Goal: Task Accomplishment & Management: Manage account settings

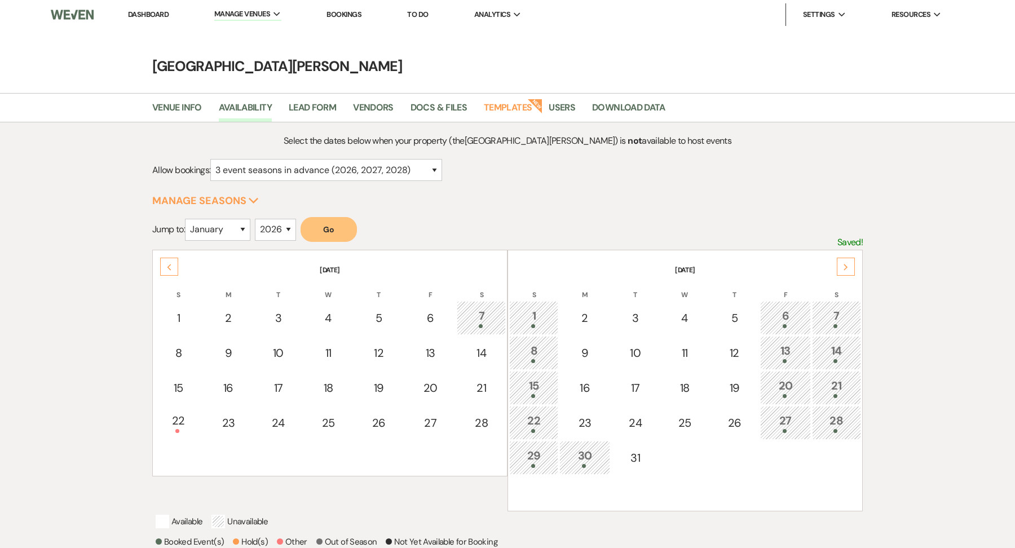
select select "3"
select select "2026"
click at [147, 20] on li "Dashboard" at bounding box center [148, 14] width 52 height 23
click at [149, 16] on link "Dashboard" at bounding box center [148, 15] width 41 height 10
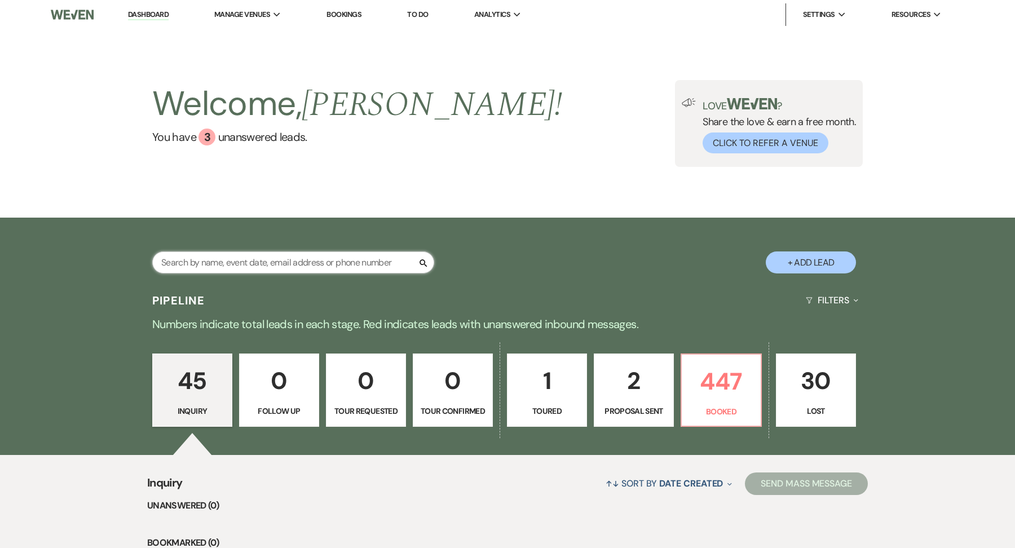
click at [301, 254] on input "text" at bounding box center [293, 263] width 282 height 22
type input "[PERSON_NAME]"
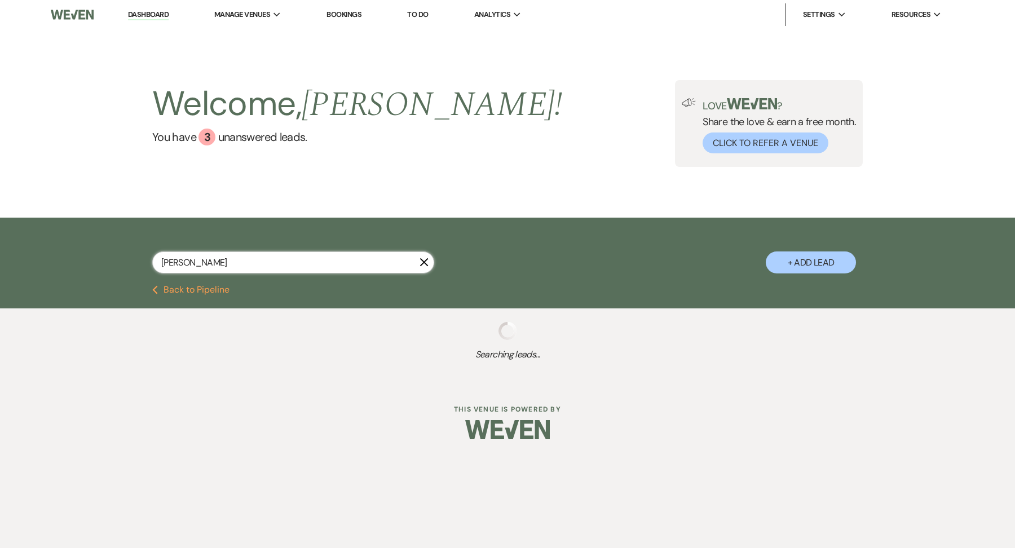
select select "8"
select select "11"
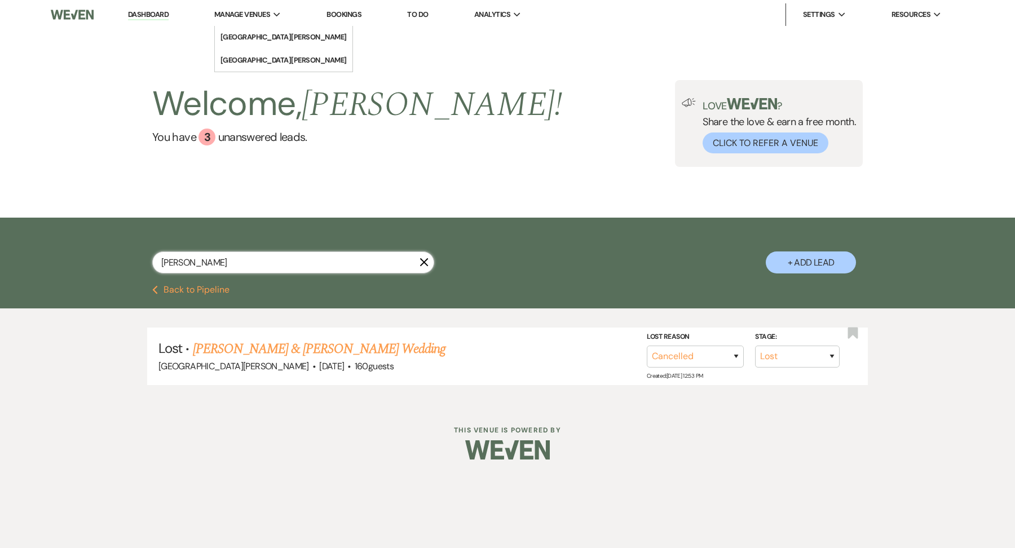
type input "[PERSON_NAME]"
click at [257, 18] on span "Manage Venues" at bounding box center [242, 14] width 56 height 11
click at [258, 37] on li "[GEOGRAPHIC_DATA][PERSON_NAME]" at bounding box center [284, 37] width 126 height 11
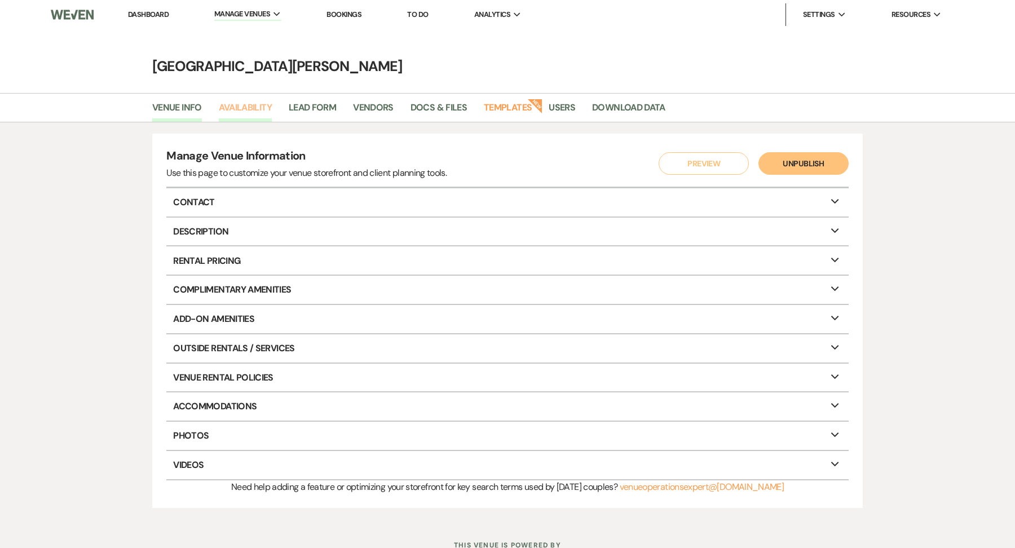
click at [270, 117] on link "Availability" at bounding box center [245, 110] width 53 height 21
select select "3"
select select "2026"
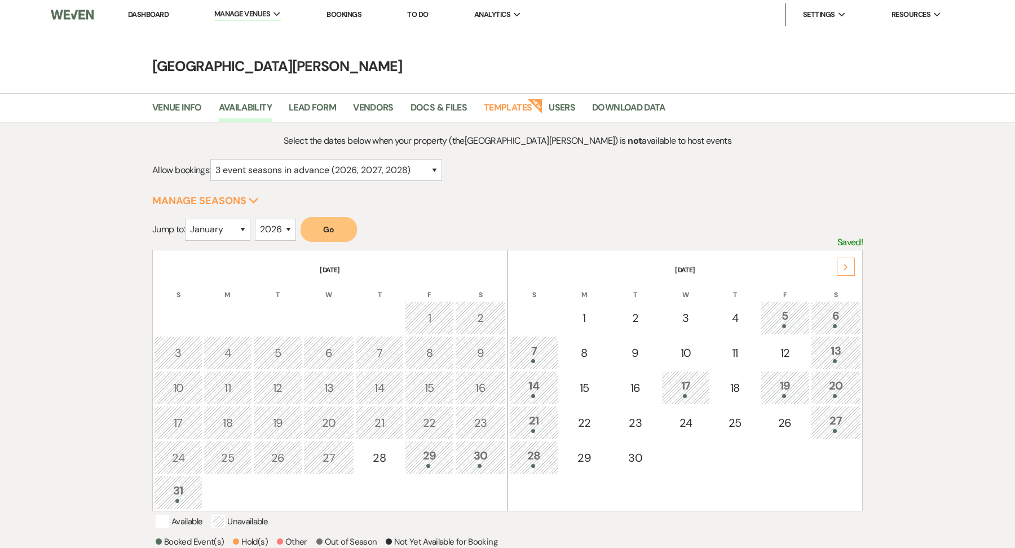
click at [850, 260] on div "Next" at bounding box center [846, 267] width 18 height 18
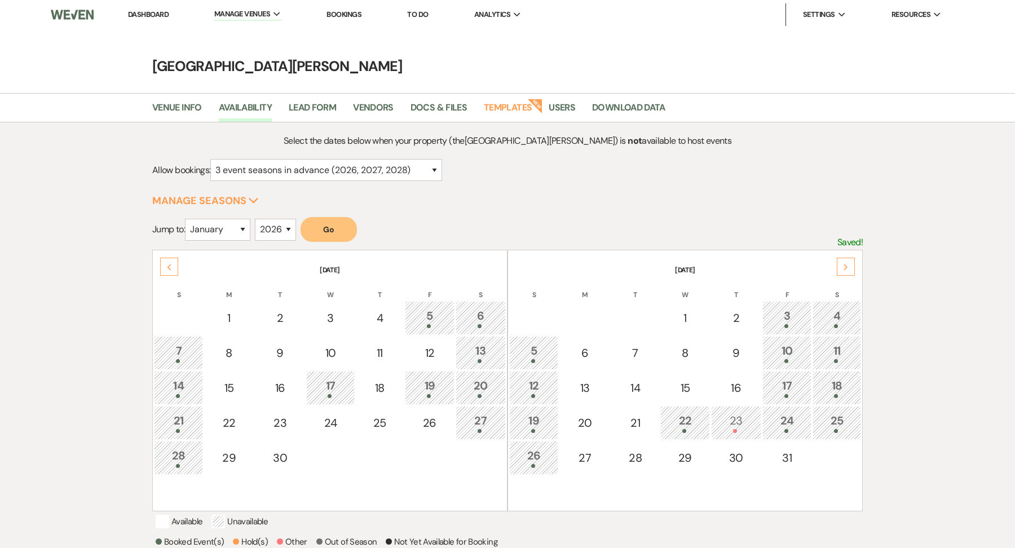
click at [851, 260] on div "Next" at bounding box center [846, 267] width 18 height 18
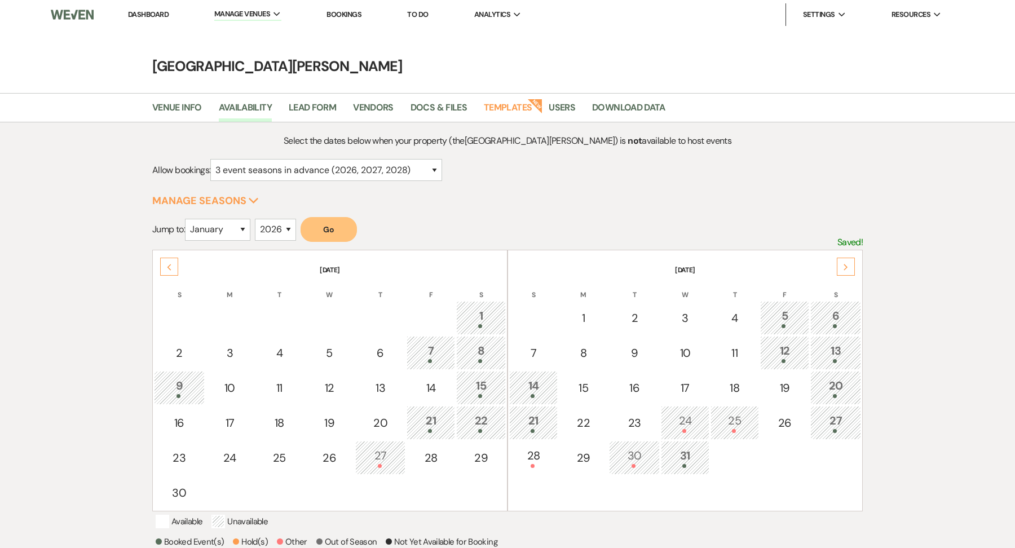
click at [851, 260] on div "Next" at bounding box center [846, 267] width 18 height 18
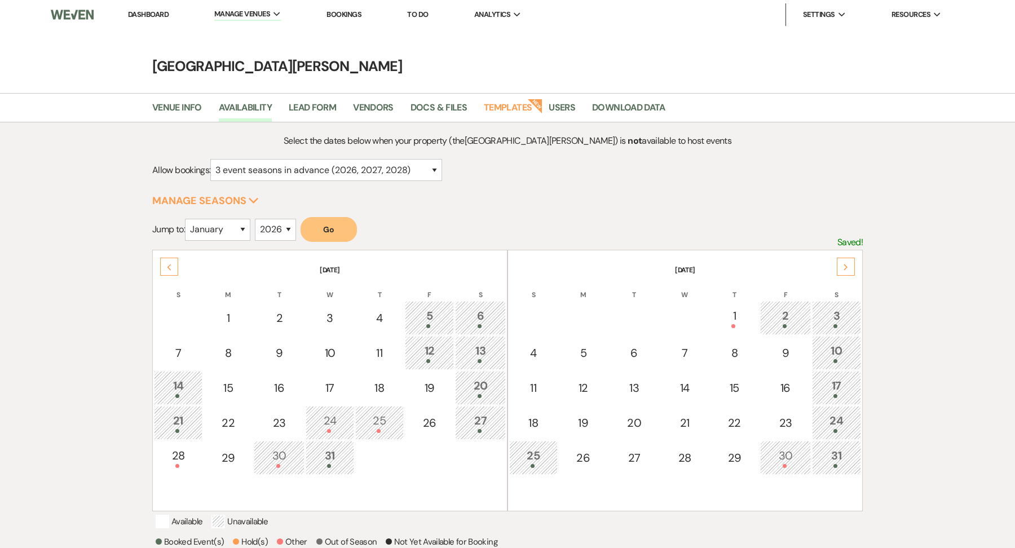
click at [851, 260] on div "Next" at bounding box center [846, 267] width 18 height 18
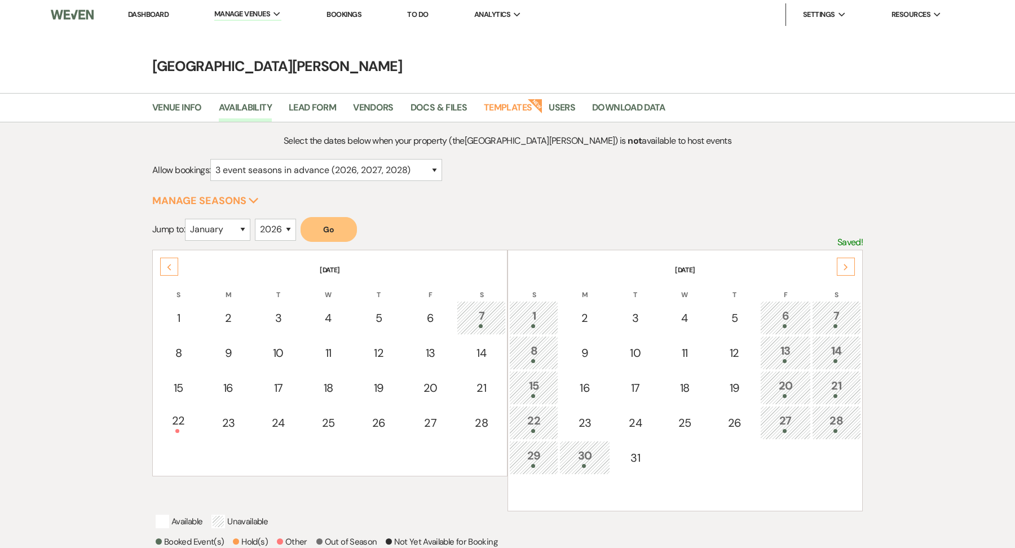
click at [851, 260] on div "Next" at bounding box center [846, 267] width 18 height 18
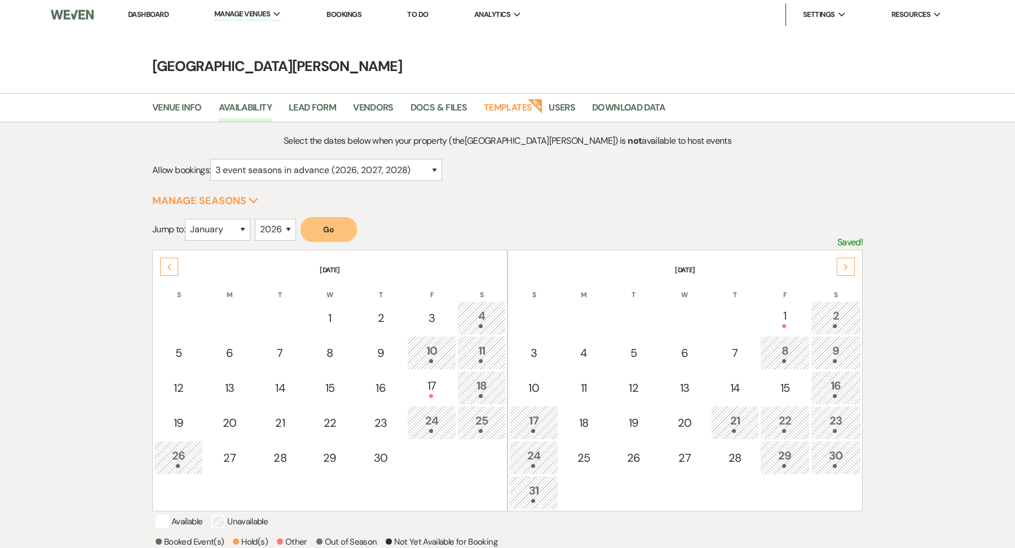
click at [851, 260] on div "Next" at bounding box center [846, 267] width 18 height 18
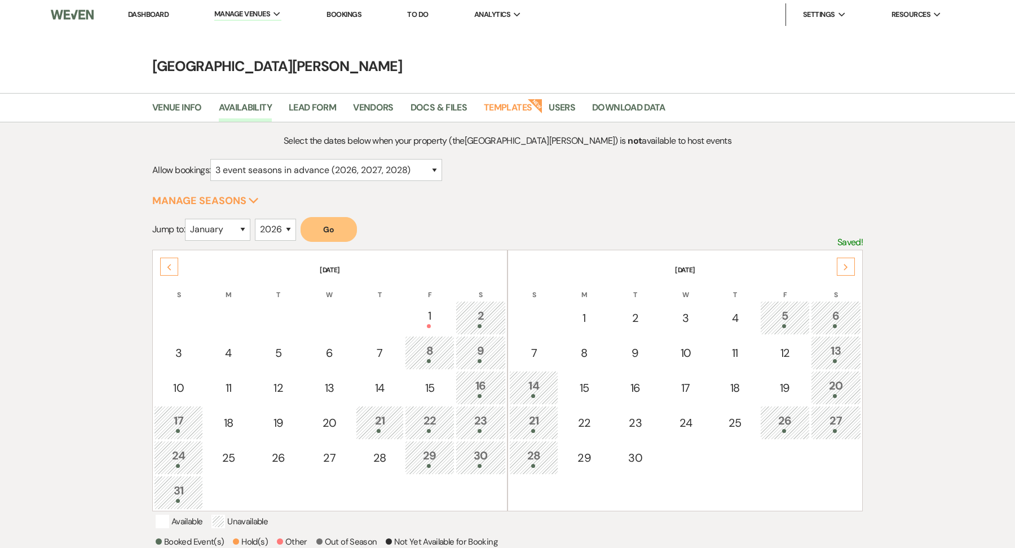
click at [851, 260] on div "Next" at bounding box center [846, 267] width 18 height 18
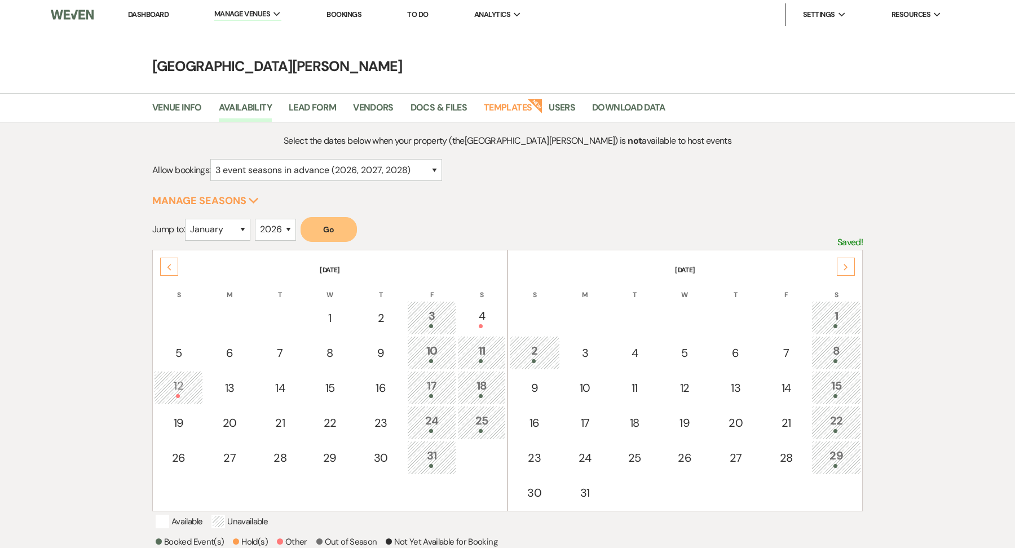
click at [851, 260] on div "Next" at bounding box center [846, 267] width 18 height 18
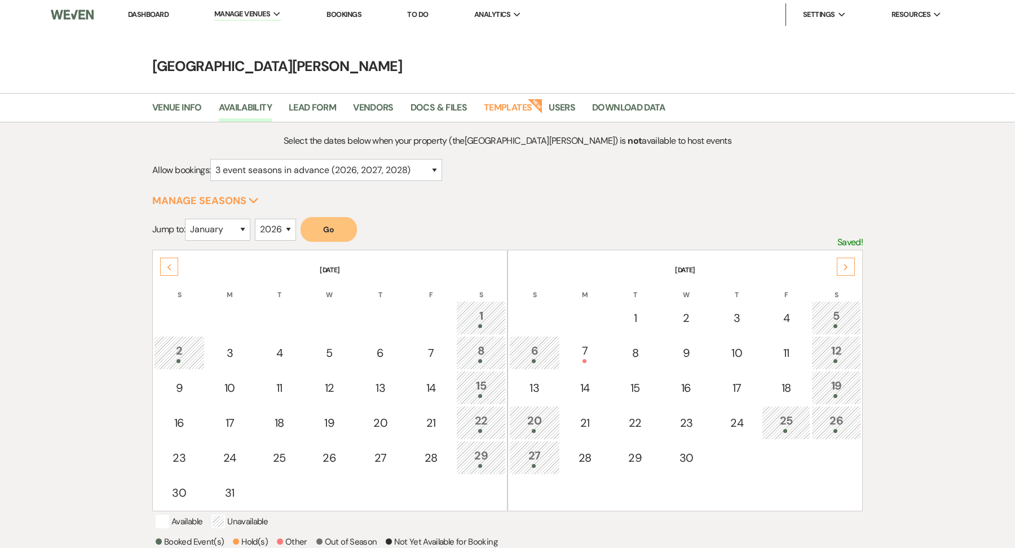
click at [160, 252] on th "[DATE]" at bounding box center [330, 264] width 352 height 24
click at [173, 271] on div "Previous" at bounding box center [169, 267] width 18 height 18
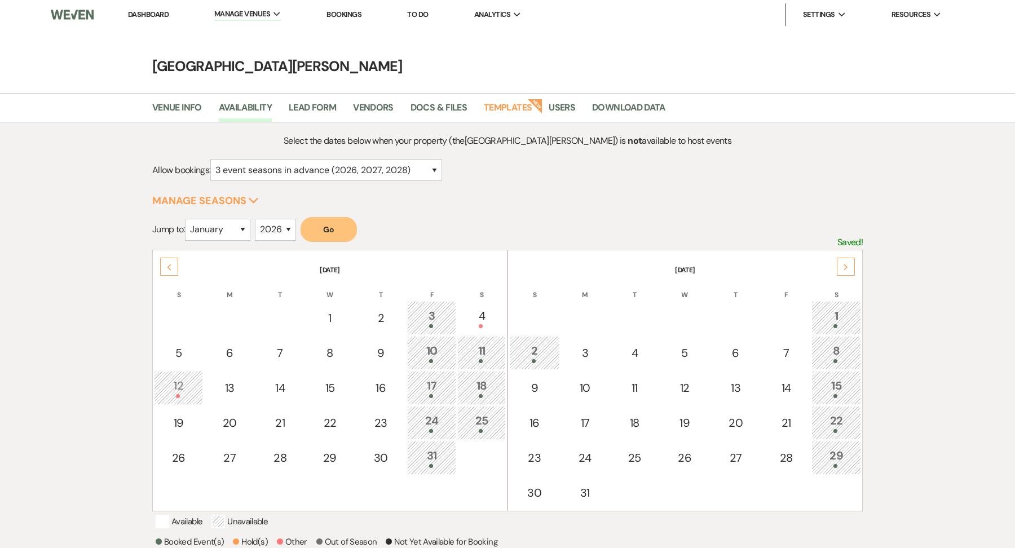
click at [173, 271] on div "Previous" at bounding box center [169, 267] width 18 height 18
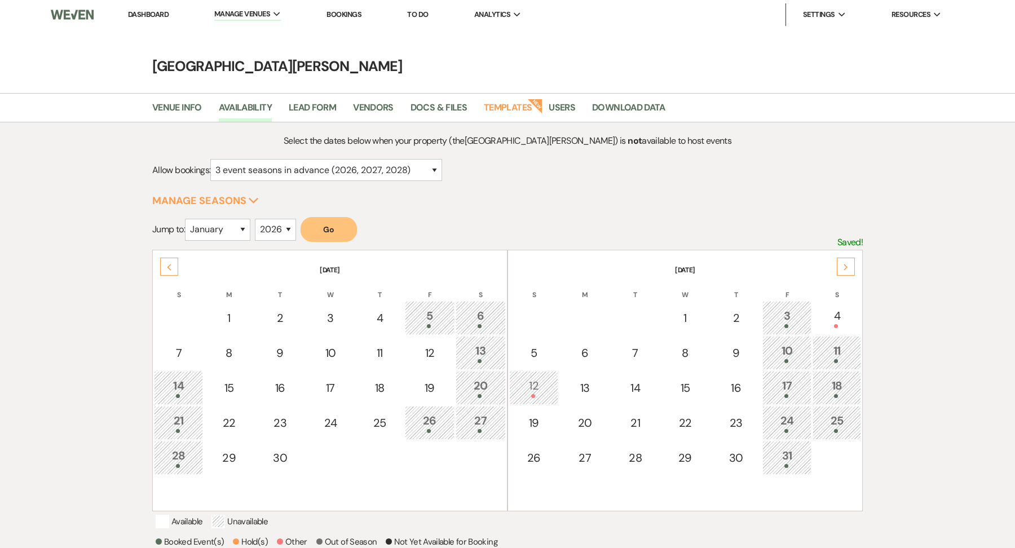
click at [488, 387] on div "20" at bounding box center [481, 387] width 38 height 21
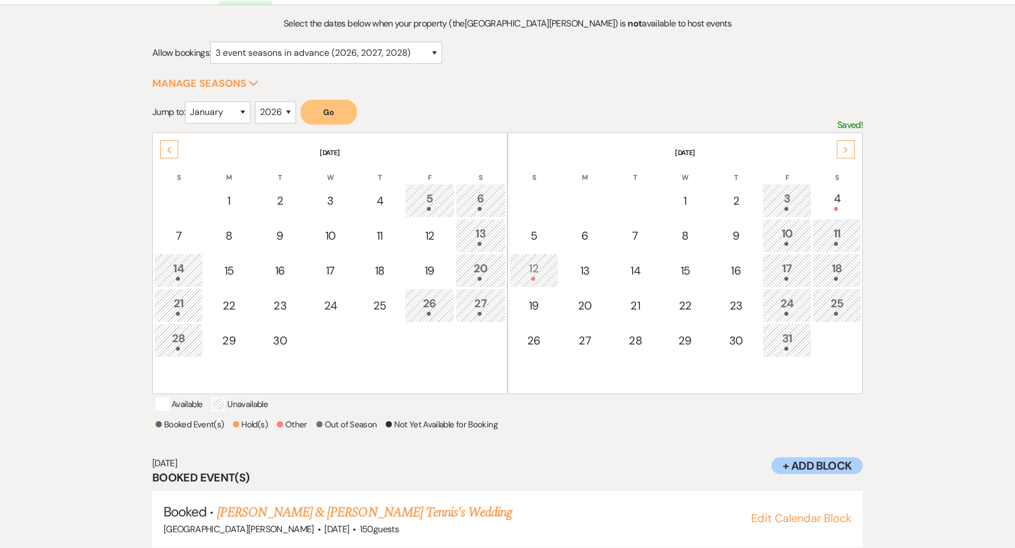
scroll to position [151, 0]
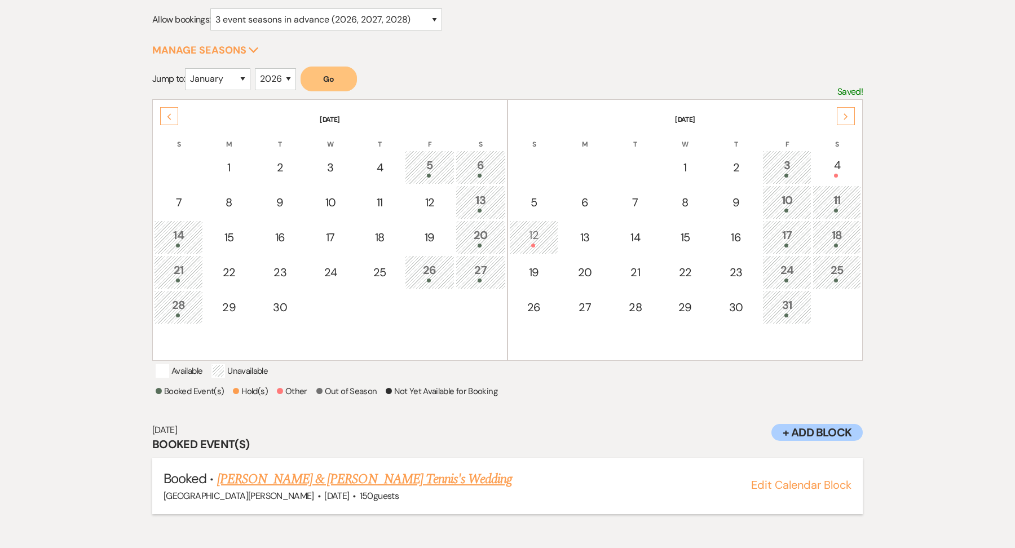
click at [363, 490] on link "[PERSON_NAME] & [PERSON_NAME] Tennis's Wedding" at bounding box center [365, 479] width 296 height 20
